Goal: Task Accomplishment & Management: Complete application form

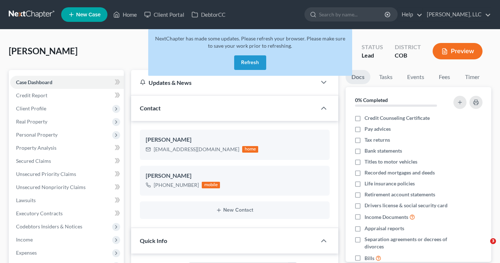
select select "10"
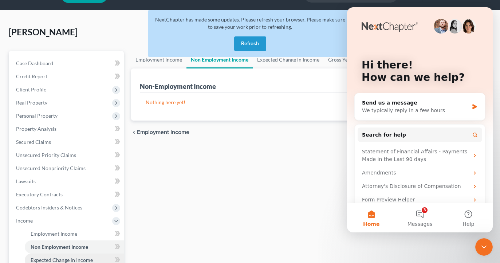
scroll to position [21, 0]
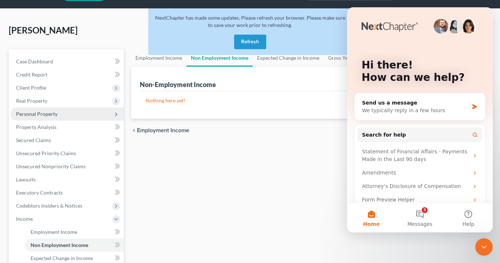
click at [55, 115] on span "Personal Property" at bounding box center [37, 114] width 42 height 6
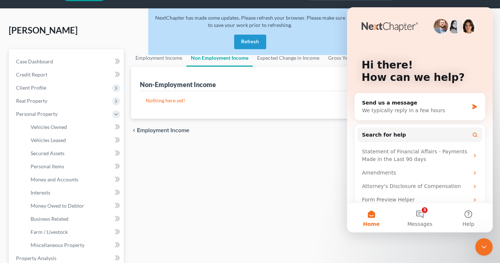
click at [486, 246] on icon "Close Intercom Messenger" at bounding box center [484, 247] width 9 height 9
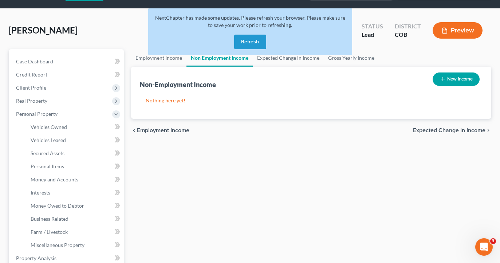
click at [251, 46] on button "Refresh" at bounding box center [250, 42] width 32 height 15
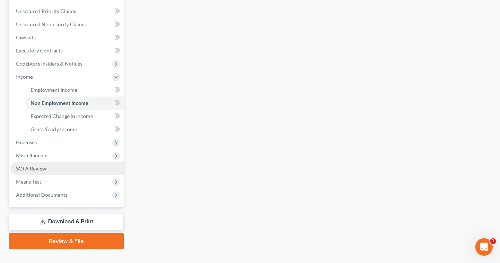
scroll to position [163, 0]
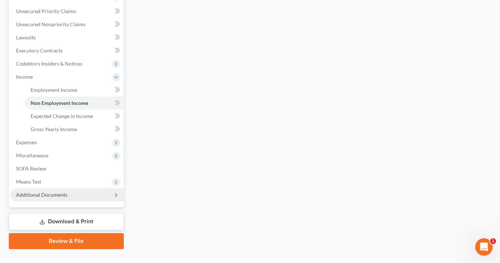
click at [65, 195] on span "Additional Documents" at bounding box center [41, 195] width 51 height 6
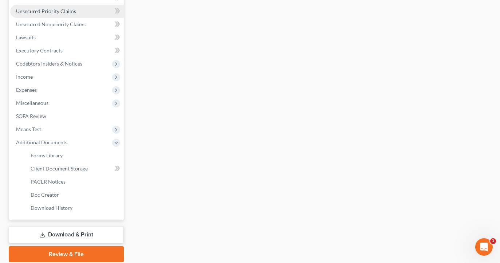
click at [70, 170] on span "Client Document Storage" at bounding box center [59, 168] width 57 height 6
select select "5"
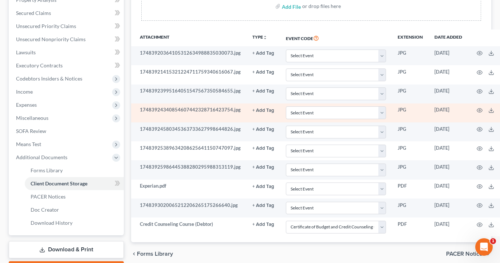
scroll to position [150, 0]
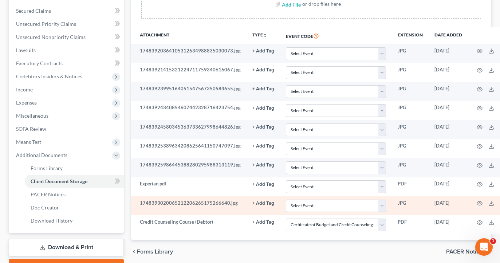
click at [196, 203] on td "1748393020065212206265175266640.jpg" at bounding box center [188, 205] width 115 height 19
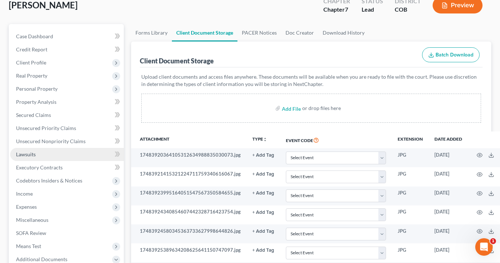
scroll to position [47, 0]
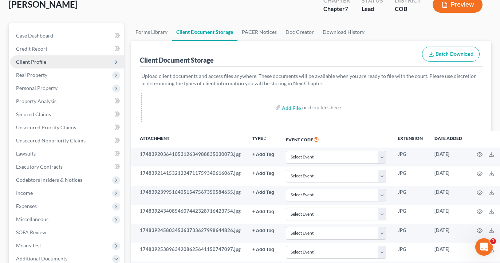
click at [88, 64] on span "Client Profile" at bounding box center [67, 61] width 114 height 13
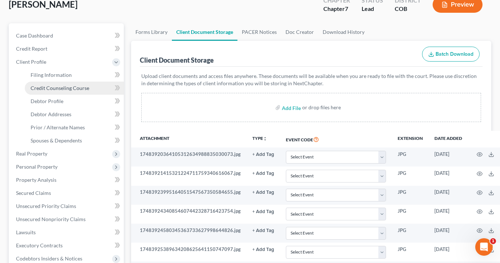
click at [74, 91] on span "Credit Counseling Course" at bounding box center [60, 88] width 59 height 6
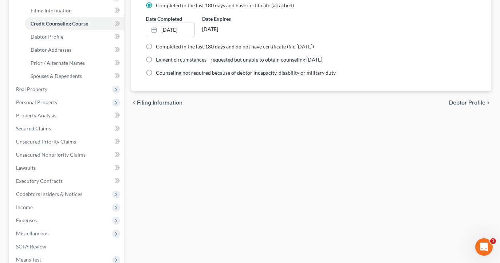
scroll to position [111, 0]
click at [106, 103] on span "Personal Property" at bounding box center [67, 102] width 114 height 13
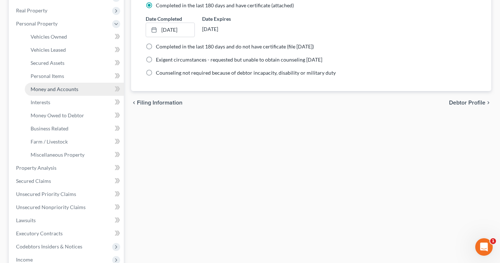
click at [71, 89] on span "Money and Accounts" at bounding box center [55, 89] width 48 height 6
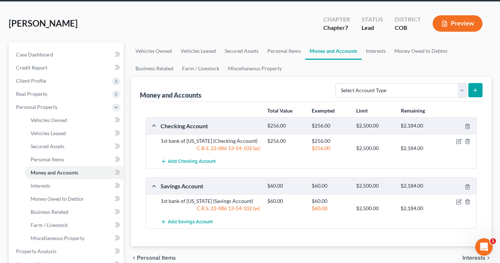
scroll to position [28, 0]
click at [459, 141] on icon "button" at bounding box center [459, 140] width 3 height 3
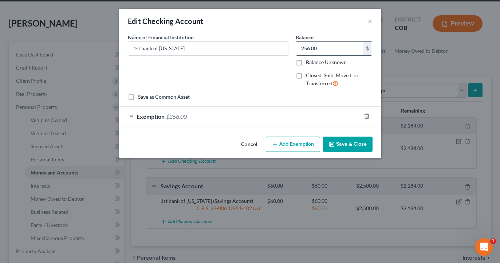
click at [304, 48] on input "256.00" at bounding box center [329, 49] width 67 height 14
type input "1,856.00"
click at [185, 116] on span "$256.00" at bounding box center [176, 116] width 21 height 7
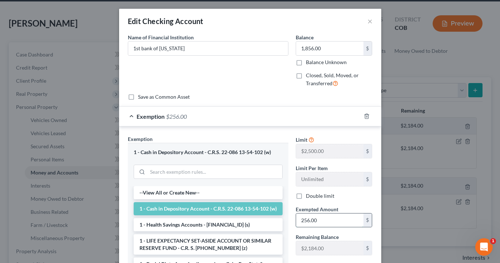
click at [316, 219] on input "256.00" at bounding box center [329, 220] width 67 height 14
type input "2"
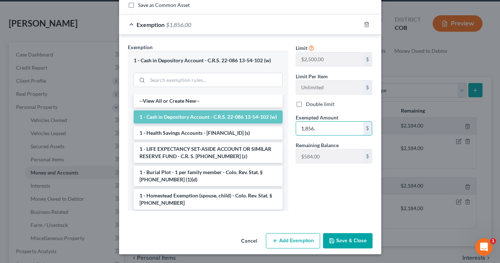
scroll to position [91, 0]
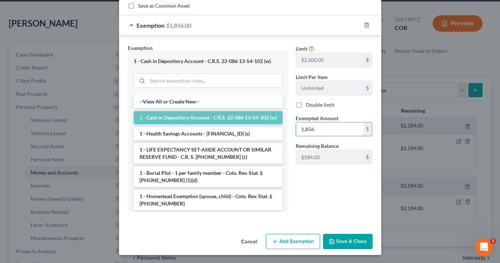
type input "1,856."
click at [339, 242] on button "Save & Close" at bounding box center [348, 241] width 50 height 15
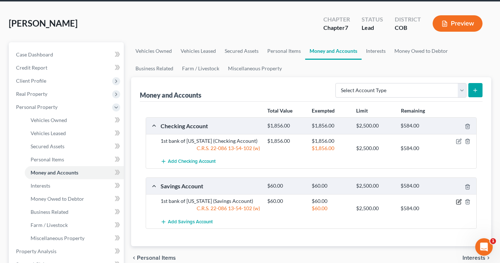
click at [461, 202] on icon "button" at bounding box center [459, 202] width 6 height 6
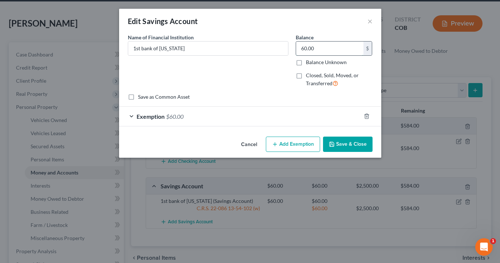
click at [314, 49] on input "60.00" at bounding box center [329, 49] width 67 height 14
type input "6"
type input "0."
click at [174, 118] on span "$60.00" at bounding box center [174, 116] width 17 height 7
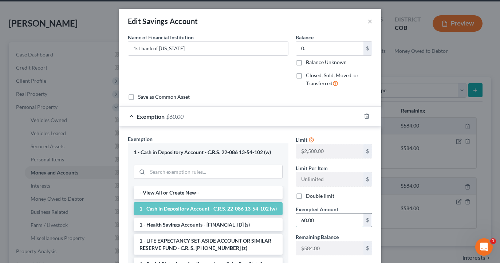
click at [315, 220] on input "60.00" at bounding box center [329, 220] width 67 height 14
type input "6"
type input "0"
click at [407, 221] on div "Edit Savings Account × An exemption set must first be selected from the Filing …" at bounding box center [250, 131] width 500 height 263
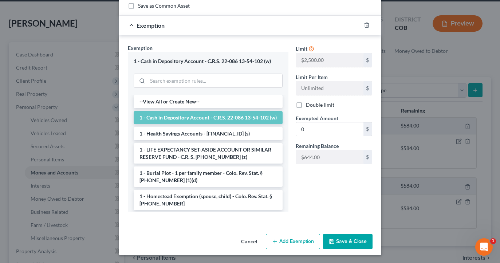
click at [352, 246] on button "Save & Close" at bounding box center [348, 241] width 50 height 15
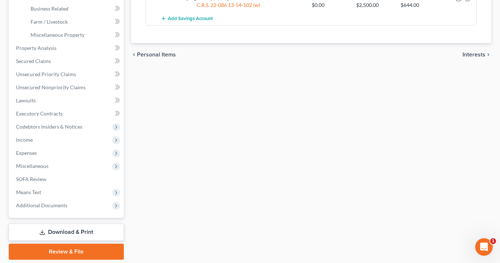
scroll to position [231, 0]
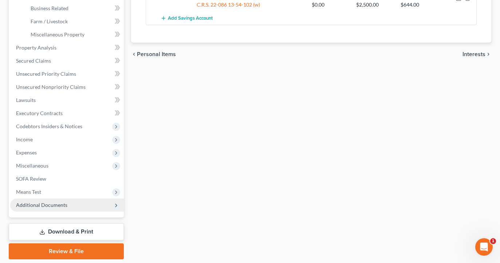
click at [55, 205] on span "Additional Documents" at bounding box center [41, 205] width 51 height 6
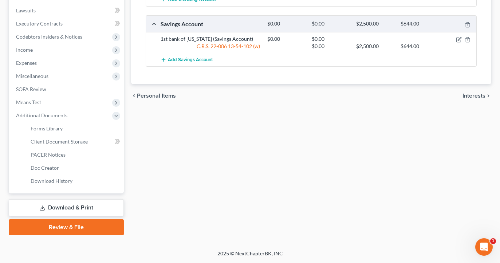
scroll to position [190, 0]
click at [59, 142] on span "Client Document Storage" at bounding box center [59, 141] width 57 height 6
select select "5"
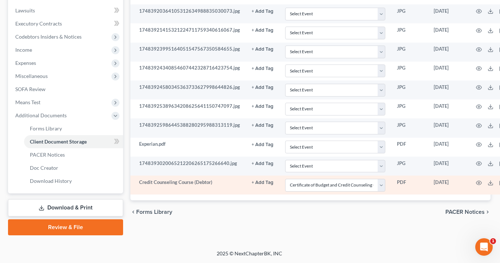
scroll to position [190, 1]
click at [490, 182] on polyline at bounding box center [491, 182] width 3 height 1
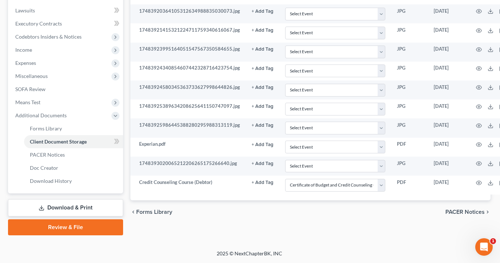
click at [89, 228] on link "Review & File" at bounding box center [65, 227] width 115 height 16
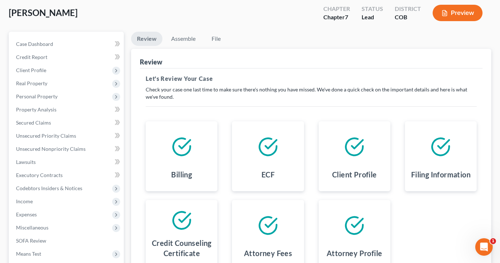
scroll to position [41, 0]
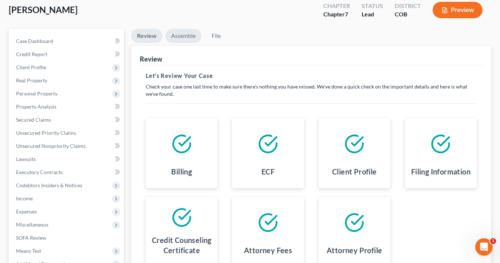
click at [189, 34] on link "Assemble" at bounding box center [183, 36] width 36 height 14
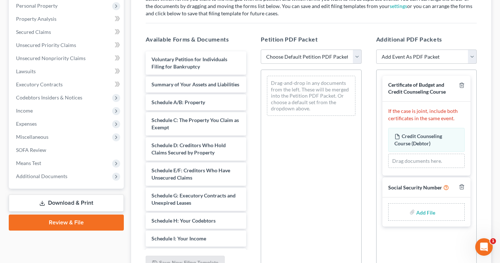
scroll to position [129, 0]
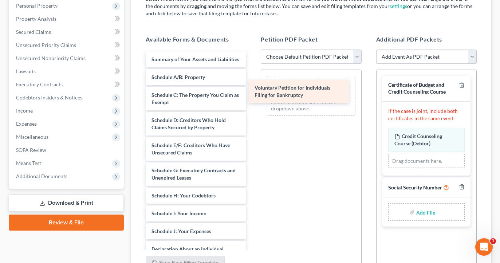
drag, startPoint x: 232, startPoint y: 66, endPoint x: 335, endPoint y: 95, distance: 107.4
click at [252, 95] on div "Voluntary Petition for Individuals Filing for Bankruptcy Voluntary Petition for…" at bounding box center [196, 247] width 112 height 392
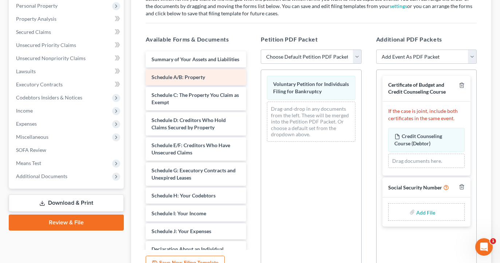
click at [222, 81] on div "Schedule A/B: Property" at bounding box center [196, 77] width 101 height 16
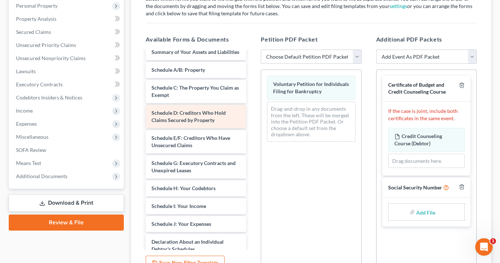
scroll to position [0, 0]
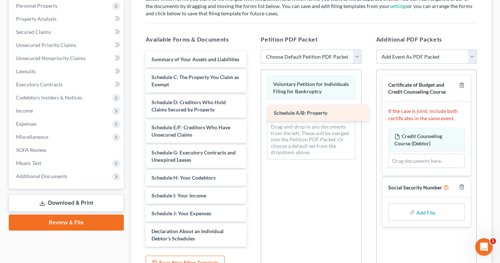
drag, startPoint x: 220, startPoint y: 78, endPoint x: 343, endPoint y: 114, distance: 127.6
click at [252, 114] on div "Schedule A/B: Property Summary of Your Assets and Liabilities Schedule A/B: Pro…" at bounding box center [196, 238] width 112 height 375
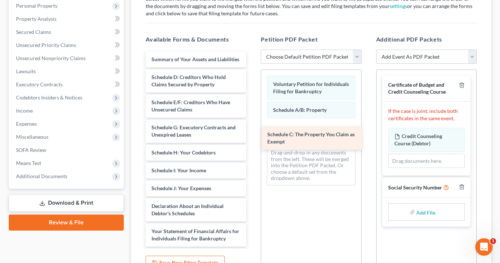
drag, startPoint x: 203, startPoint y: 82, endPoint x: 318, endPoint y: 138, distance: 128.2
click at [252, 138] on div "Schedule C: The Property You Claim as Exempt Summary of Your Assets and Liabili…" at bounding box center [196, 225] width 112 height 349
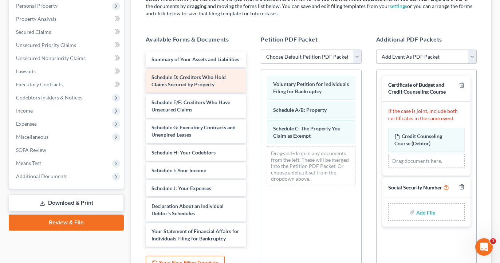
click at [212, 91] on div "Schedule D: Creditors Who Hold Claims Secured by Property" at bounding box center [196, 80] width 101 height 23
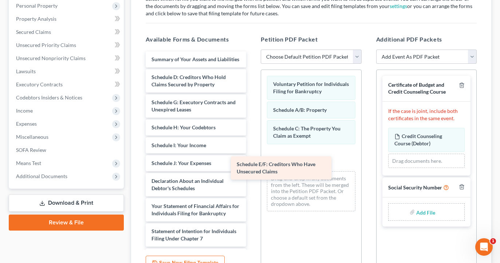
drag, startPoint x: 245, startPoint y: 106, endPoint x: 328, endPoint y: 166, distance: 101.7
click at [252, 166] on div "Schedule E/F: Creditors Who Have Unsecured Claims Summary of Your Assets and Li…" at bounding box center [196, 213] width 112 height 324
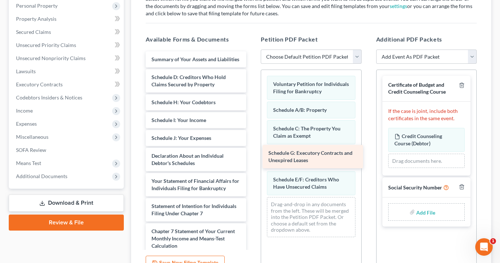
drag, startPoint x: 207, startPoint y: 97, endPoint x: 324, endPoint y: 148, distance: 127.6
click at [252, 148] on div "Schedule G: Executory Contracts and Unexpired Leases Summary of Your Assets and…" at bounding box center [196, 200] width 112 height 299
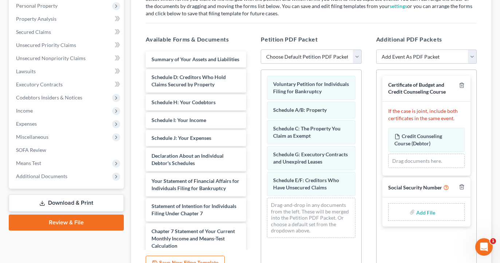
click at [324, 148] on div "Schedule G: Executory Contracts and Unexpired Leases" at bounding box center [311, 158] width 88 height 24
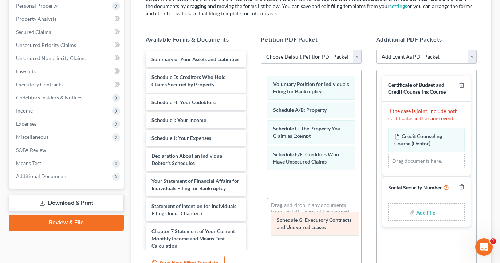
drag, startPoint x: 321, startPoint y: 157, endPoint x: 324, endPoint y: 223, distance: 66.0
click at [325, 224] on div "Schedule G: Executory Contracts and Unexpired Leases Voluntary Petition for Ind…" at bounding box center [311, 157] width 100 height 174
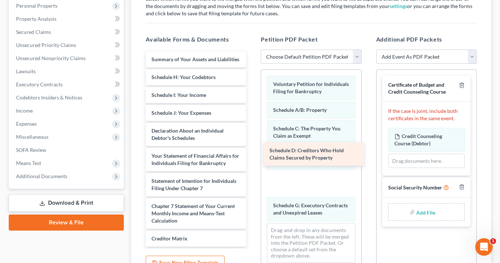
drag, startPoint x: 212, startPoint y: 90, endPoint x: 330, endPoint y: 164, distance: 139.7
click at [252, 164] on div "Schedule D: Creditors Who Hold Claims Secured by Property Summary of Your Asset…" at bounding box center [196, 188] width 112 height 274
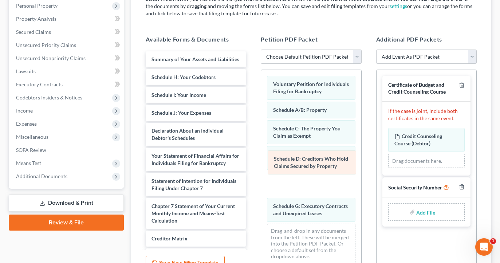
drag, startPoint x: 325, startPoint y: 180, endPoint x: 323, endPoint y: 154, distance: 25.6
click at [323, 154] on div "Schedule D: Creditors Who Hold Claims Secured by Property Voluntary Petition fo…" at bounding box center [311, 170] width 100 height 200
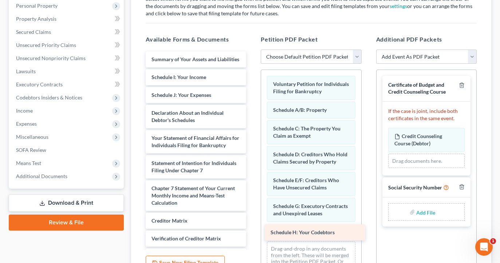
drag, startPoint x: 199, startPoint y: 78, endPoint x: 318, endPoint y: 234, distance: 195.7
click at [252, 234] on div "Schedule H: Your Codebtors Summary of Your Assets and Liabilities Schedule H: Y…" at bounding box center [196, 179] width 112 height 256
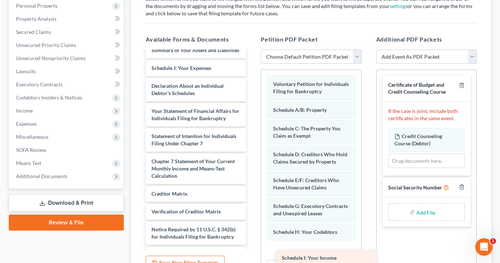
scroll to position [41, 0]
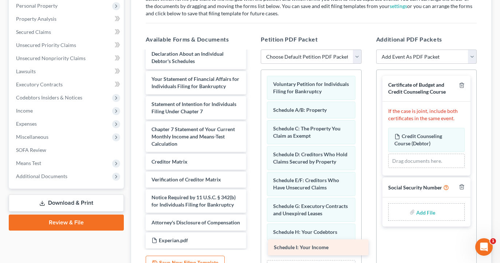
drag, startPoint x: 192, startPoint y: 76, endPoint x: 314, endPoint y: 246, distance: 209.9
click at [252, 246] on div "Schedule I: Your Income Summary of Your Assets and Liabilities Schedule I: Your…" at bounding box center [196, 129] width 112 height 238
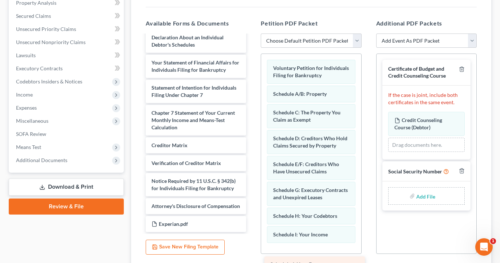
scroll to position [159, 0]
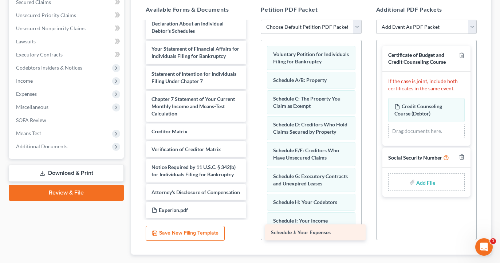
drag, startPoint x: 199, startPoint y: 79, endPoint x: 319, endPoint y: 235, distance: 196.5
click at [252, 218] on div "Schedule J: Your Expenses Summary of Your Assets and Liabilities Schedule J: Yo…" at bounding box center [196, 108] width 112 height 220
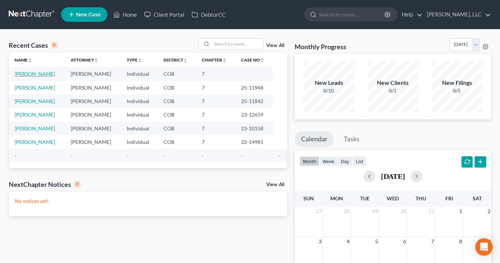
click at [39, 75] on link "[PERSON_NAME]" at bounding box center [35, 74] width 40 height 6
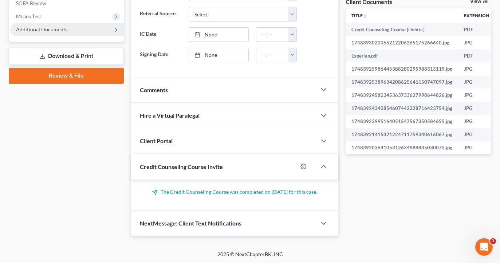
click at [60, 30] on span "Additional Documents" at bounding box center [41, 29] width 51 height 6
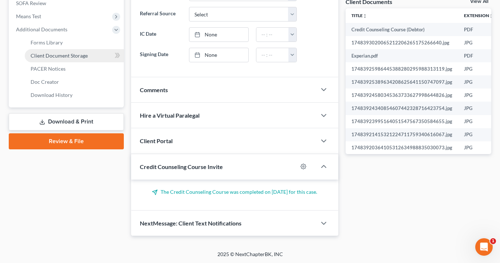
click at [62, 55] on span "Client Document Storage" at bounding box center [59, 55] width 57 height 6
select select "5"
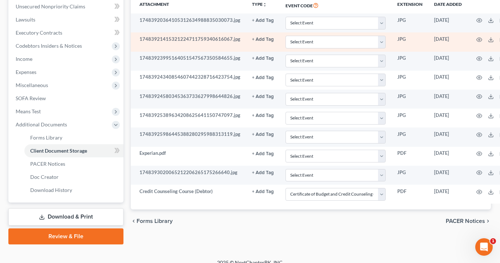
scroll to position [183, 0]
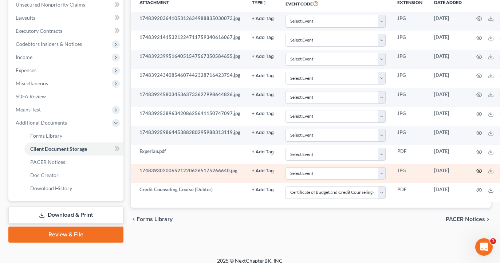
click at [479, 170] on circle "button" at bounding box center [479, 170] width 1 height 1
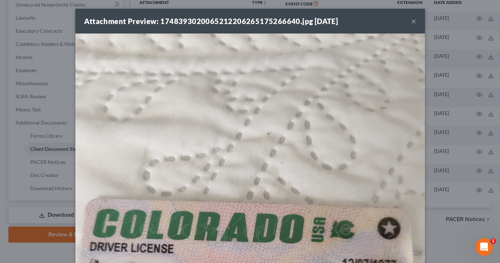
click at [461, 170] on div "Attachment Preview: 1748393020065212206265175266640.jpg 06/11/2025 × Download" at bounding box center [250, 131] width 500 height 263
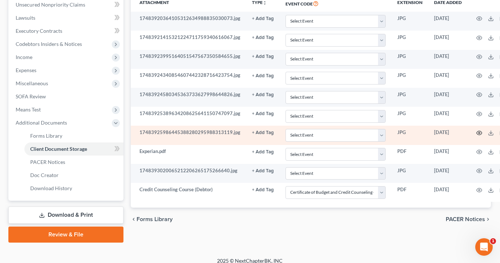
click at [477, 131] on icon "button" at bounding box center [480, 133] width 6 height 6
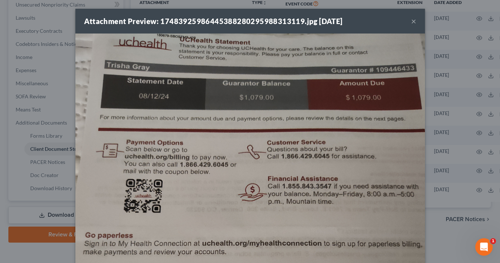
click at [471, 115] on div "Attachment Preview: 17483925986445388280295988313119.jpg 06/11/2025 × Download" at bounding box center [250, 131] width 500 height 263
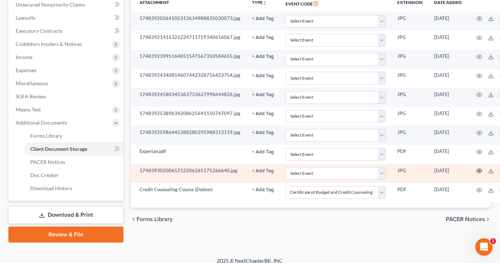
click at [477, 170] on icon "button" at bounding box center [480, 171] width 6 height 6
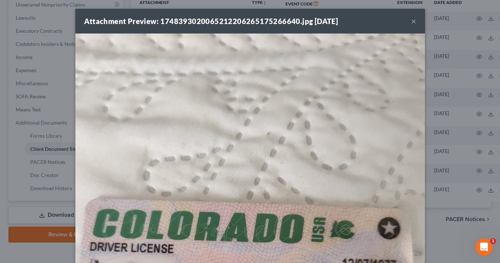
scroll to position [270, 0]
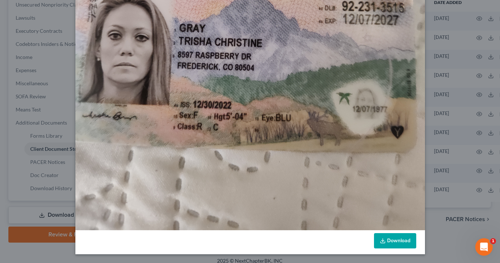
click at [450, 232] on div "Attachment Preview: 1748393020065212206265175266640.jpg 06/11/2025 × Download" at bounding box center [250, 131] width 500 height 263
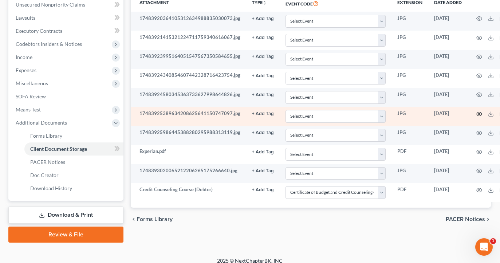
click at [477, 114] on icon "button" at bounding box center [480, 114] width 6 height 6
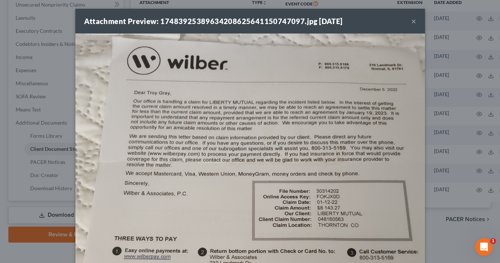
click at [474, 93] on div "Attachment Preview: 17483925389634208625641150747097.jpg 06/11/2025 × Download" at bounding box center [250, 131] width 500 height 263
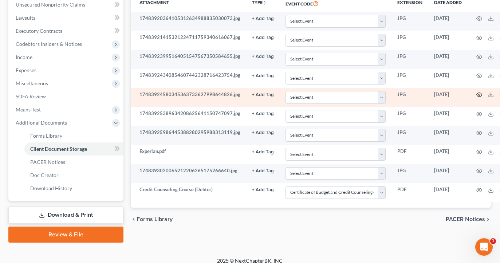
click at [477, 93] on icon "button" at bounding box center [480, 95] width 6 height 6
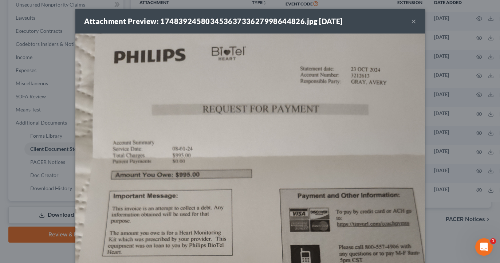
click at [472, 76] on div "Attachment Preview: 17483924580345363733627998644826.jpg 06/11/2025 × Download" at bounding box center [250, 131] width 500 height 263
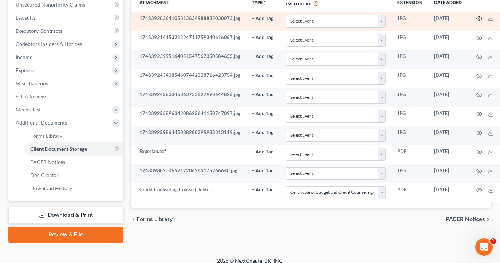
click at [477, 21] on icon "button" at bounding box center [480, 19] width 6 height 6
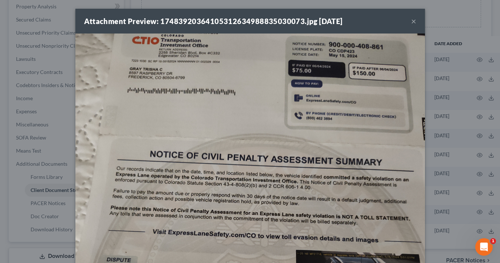
click at [474, 79] on div "Attachment Preview: 17483920364105312634988835030073.jpg 06/11/2025 × Download" at bounding box center [250, 131] width 500 height 263
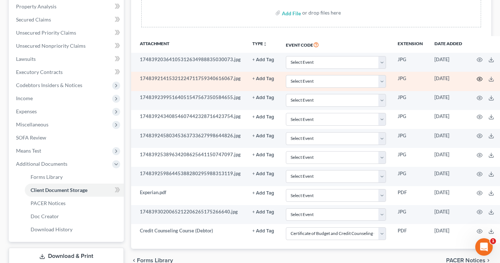
click at [477, 79] on icon "button" at bounding box center [480, 79] width 6 height 6
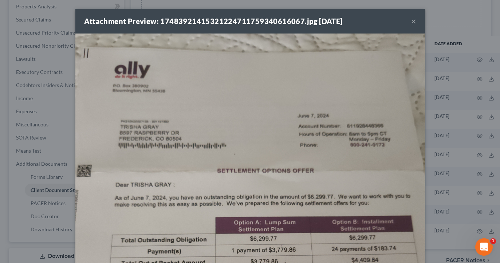
click at [472, 98] on div "Attachment Preview: 17483921415321224711759340616067.jpg 06/11/2025 × Download" at bounding box center [250, 131] width 500 height 263
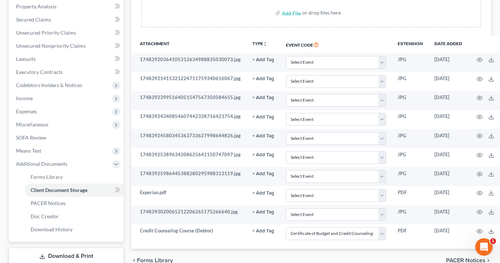
click at [479, 98] on circle "button" at bounding box center [479, 97] width 1 height 1
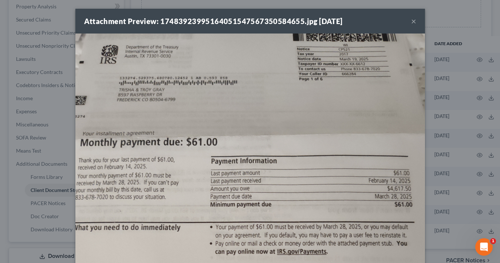
click at [471, 117] on div "Attachment Preview: 17483923995164051547567350584655.jpg 06/11/2025 × Download" at bounding box center [250, 131] width 500 height 263
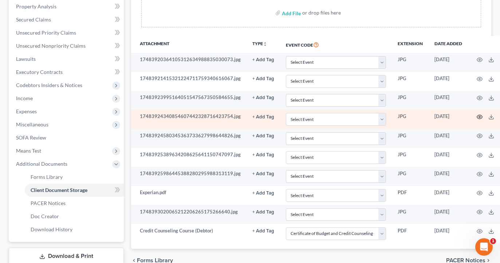
click at [477, 117] on icon "button" at bounding box center [480, 117] width 6 height 6
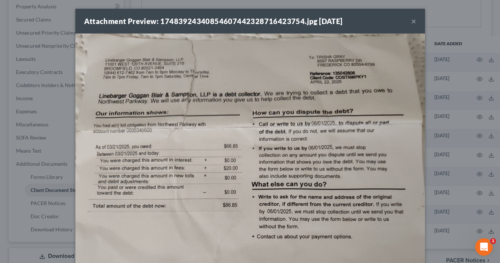
click at [473, 154] on div "Attachment Preview: 17483924340854607442328716423754.jpg 06/11/2025 × Download" at bounding box center [250, 131] width 500 height 263
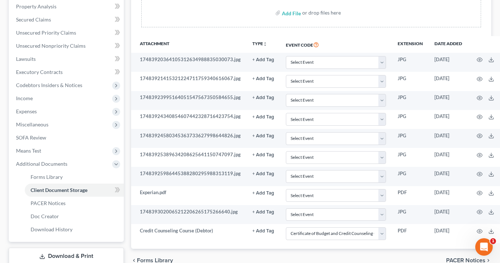
click at [479, 154] on circle "button" at bounding box center [479, 154] width 1 height 1
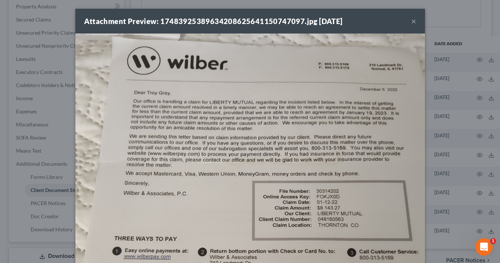
click at [473, 154] on div "Attachment Preview: 17483925389634208625641150747097.jpg 06/11/2025 × Download" at bounding box center [250, 131] width 500 height 263
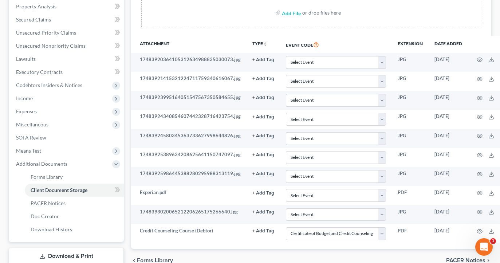
click at [479, 154] on circle "button" at bounding box center [479, 154] width 1 height 1
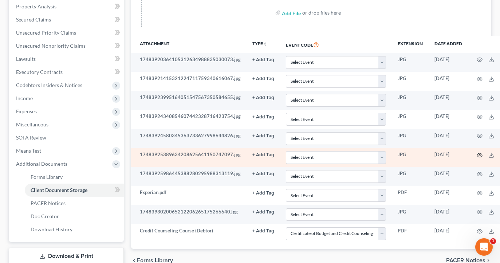
click at [477, 154] on icon "button" at bounding box center [480, 155] width 6 height 6
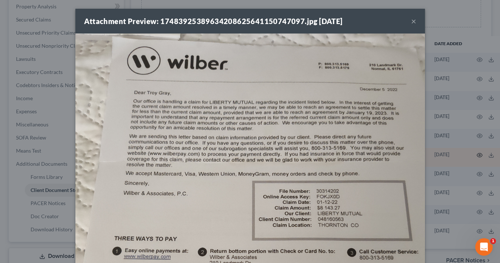
click at [472, 154] on div "Attachment Preview: 17483925389634208625641150747097.jpg 06/11/2025 × Download" at bounding box center [250, 131] width 500 height 263
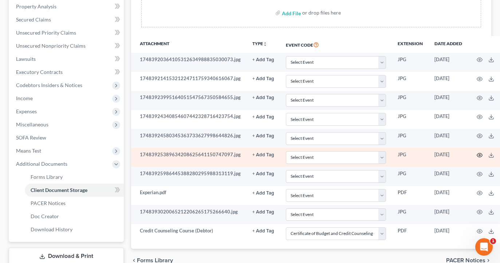
click at [477, 154] on icon "button" at bounding box center [480, 155] width 6 height 6
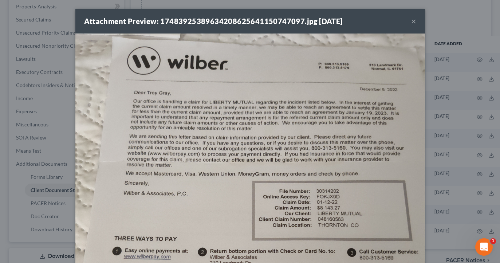
click at [473, 173] on div "Attachment Preview: 17483925389634208625641150747097.jpg 06/11/2025 × Download" at bounding box center [250, 131] width 500 height 263
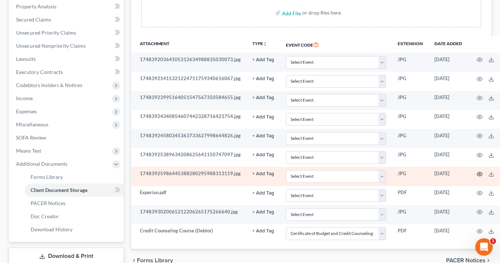
click at [477, 173] on icon "button" at bounding box center [480, 174] width 6 height 6
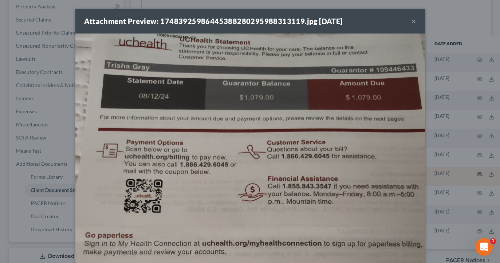
click at [473, 173] on div "Attachment Preview: 17483925986445388280295988313119.jpg 06/11/2025 × Download" at bounding box center [250, 131] width 500 height 263
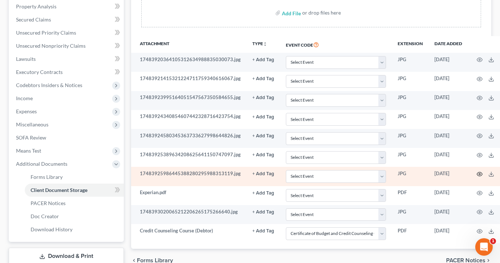
click at [477, 173] on icon "button" at bounding box center [480, 174] width 6 height 6
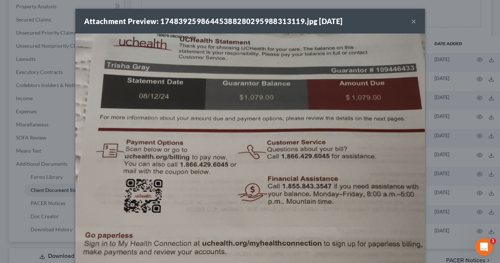
click at [472, 192] on div "Attachment Preview: 17483925986445388280295988313119.jpg 06/11/2025 × Download" at bounding box center [250, 131] width 500 height 263
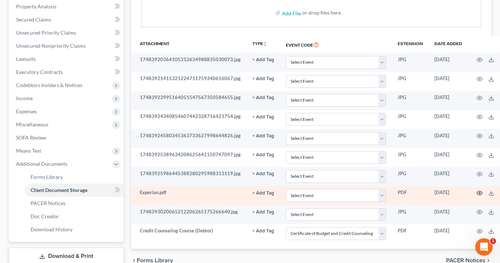
click at [477, 192] on icon "button" at bounding box center [480, 193] width 6 height 6
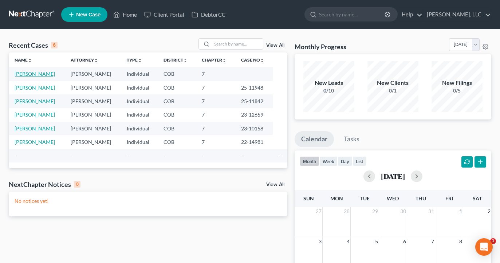
click at [30, 73] on link "[PERSON_NAME]" at bounding box center [35, 74] width 40 height 6
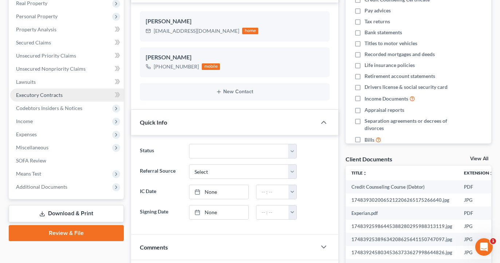
scroll to position [118, 0]
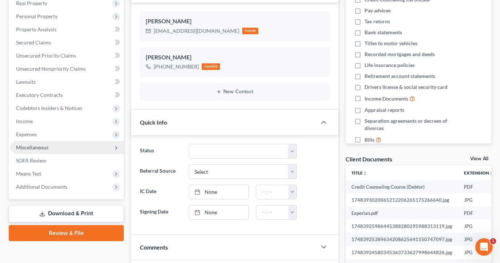
click at [26, 146] on span "Miscellaneous" at bounding box center [32, 147] width 32 height 6
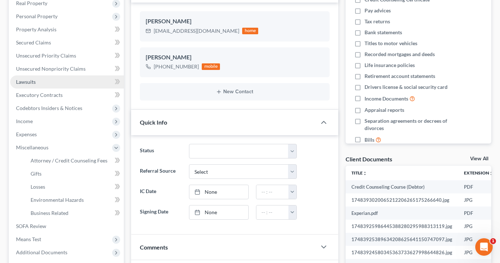
click at [35, 80] on span "Lawsuits" at bounding box center [26, 82] width 20 height 6
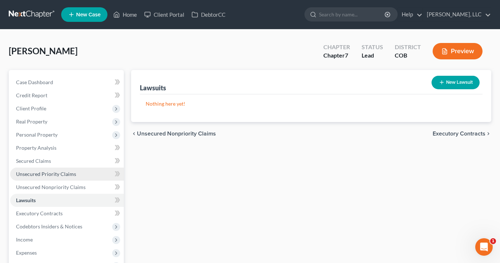
click at [33, 172] on span "Unsecured Priority Claims" at bounding box center [46, 174] width 60 height 6
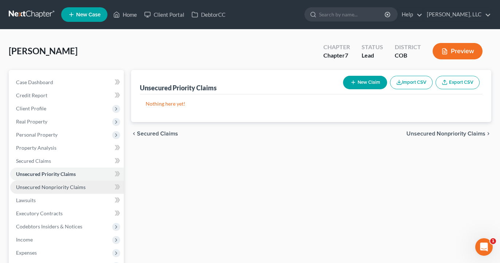
click at [30, 189] on span "Unsecured Nonpriority Claims" at bounding box center [51, 187] width 70 height 6
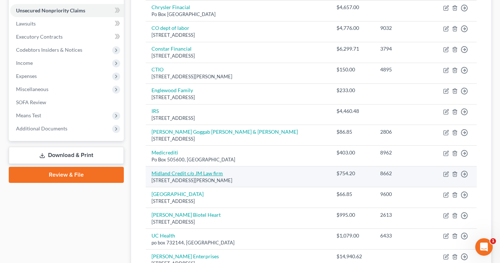
scroll to position [177, 0]
